Goal: Information Seeking & Learning: Learn about a topic

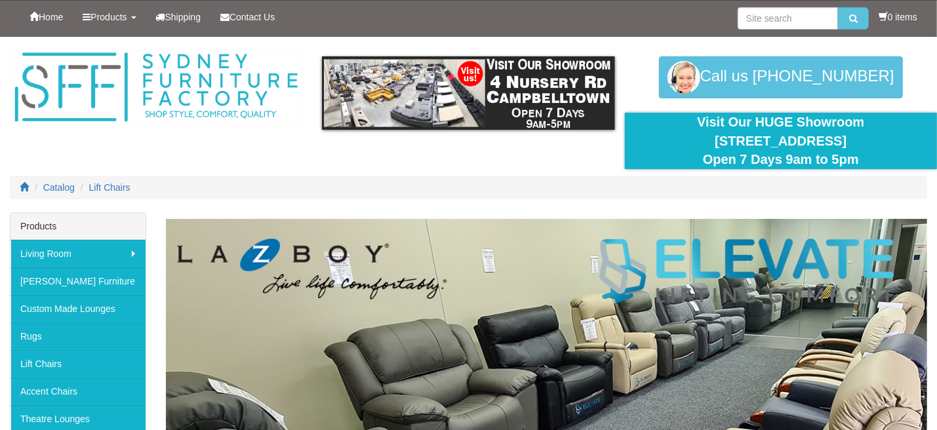
scroll to position [66, 0]
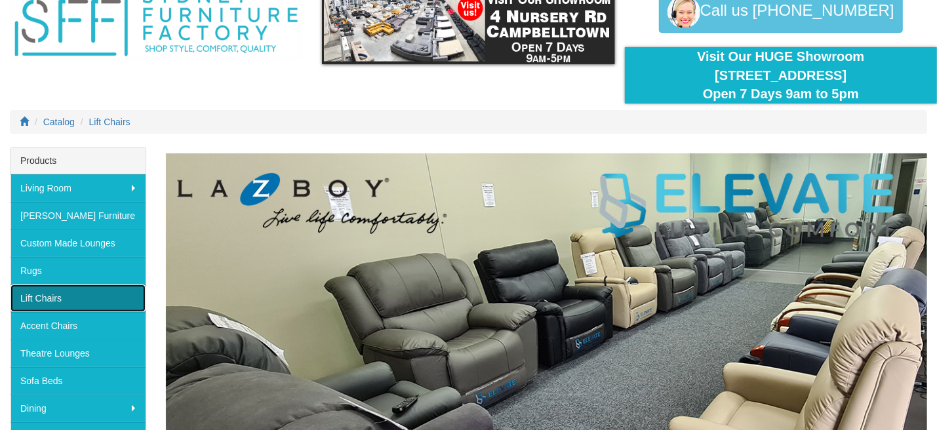
click at [47, 296] on link "Lift Chairs" at bounding box center [77, 299] width 135 height 28
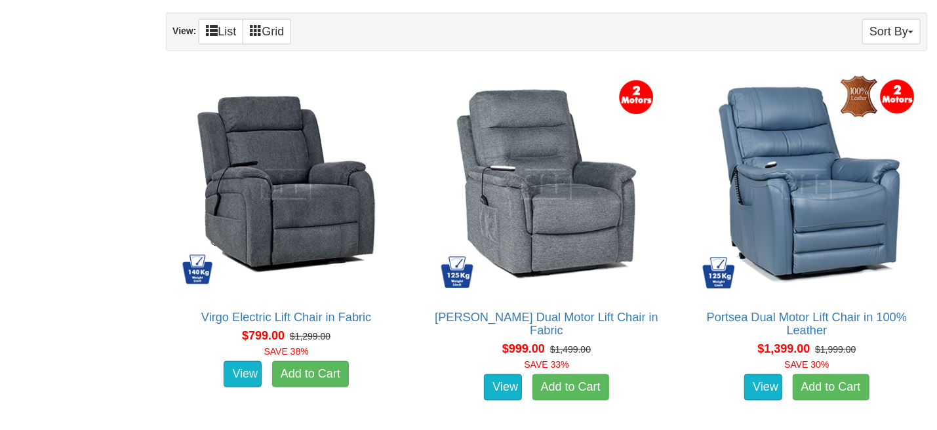
scroll to position [852, 0]
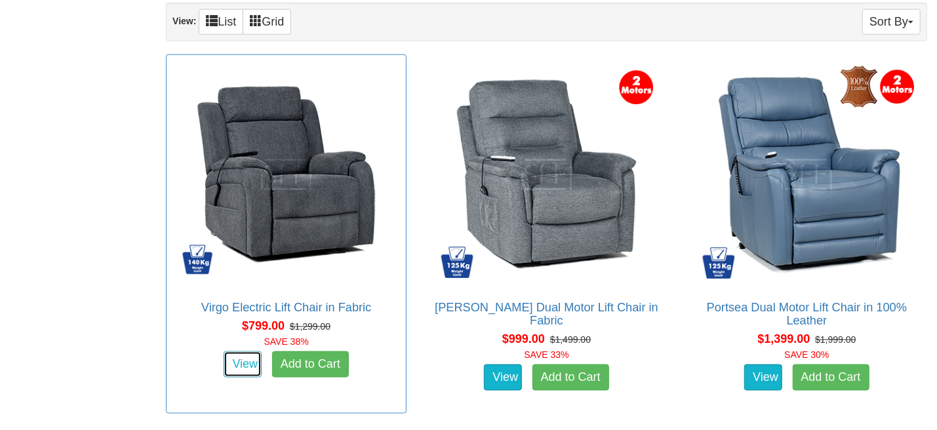
click at [250, 369] on link "View" at bounding box center [243, 364] width 38 height 26
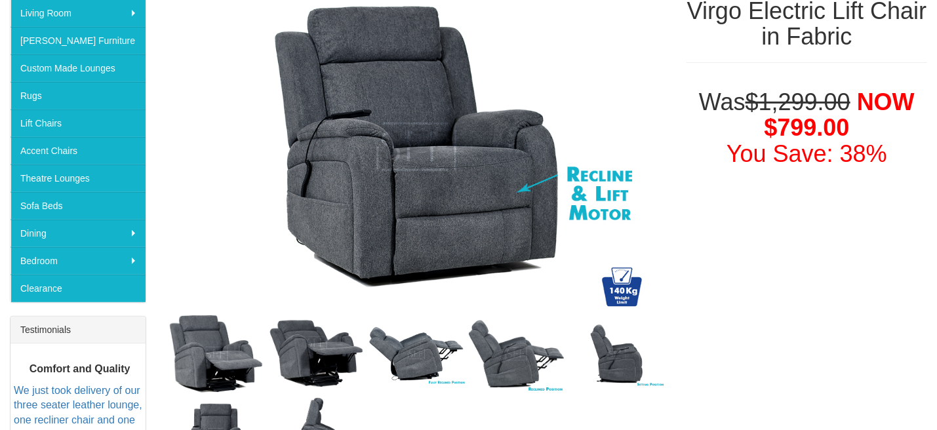
scroll to position [327, 0]
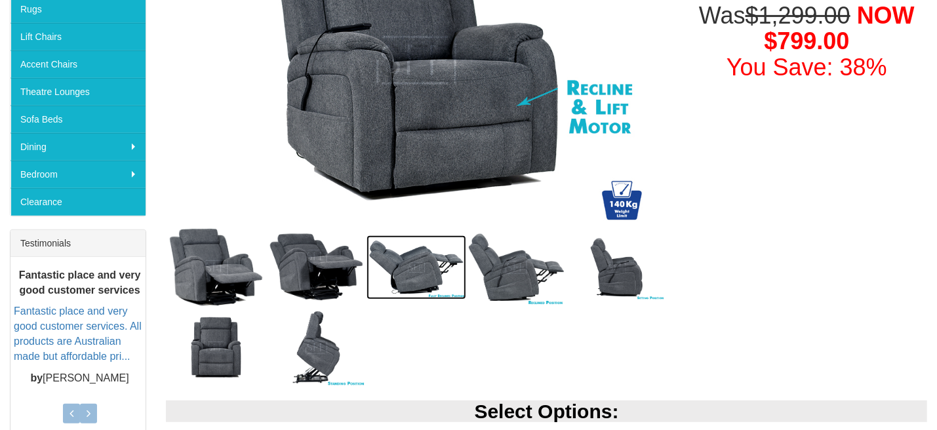
click at [406, 270] on img at bounding box center [417, 267] width 100 height 64
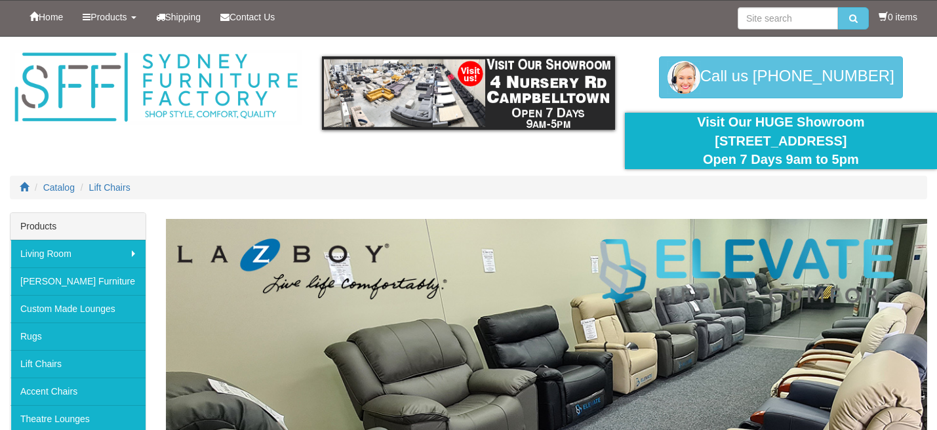
scroll to position [852, 0]
